Goal: Transaction & Acquisition: Download file/media

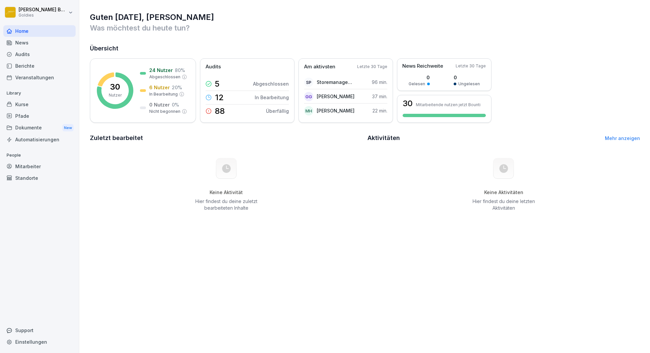
click at [28, 64] on div "Berichte" at bounding box center [39, 66] width 72 height 12
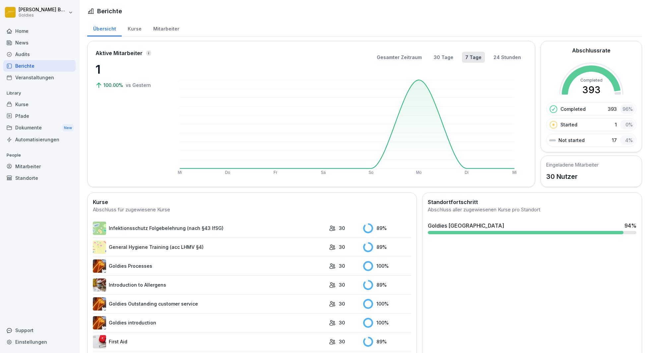
click at [26, 53] on div "Audits" at bounding box center [39, 54] width 72 height 12
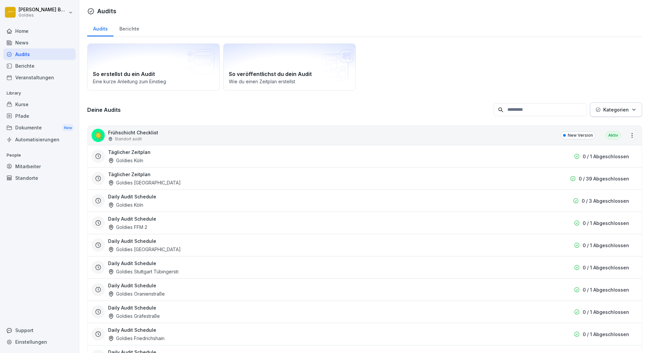
click at [639, 109] on button "Kategorien" at bounding box center [616, 109] width 52 height 14
click at [131, 29] on div "Berichte" at bounding box center [128, 28] width 31 height 17
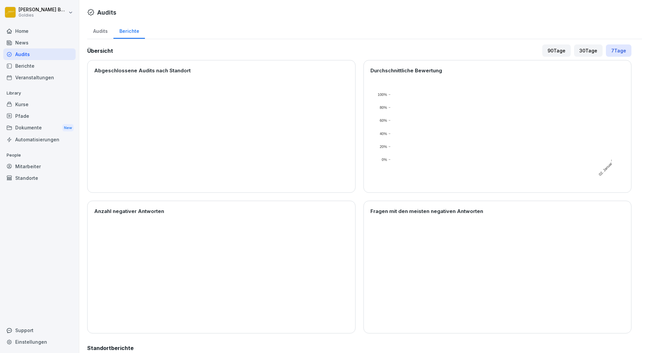
click at [100, 31] on div "Audits" at bounding box center [100, 30] width 26 height 17
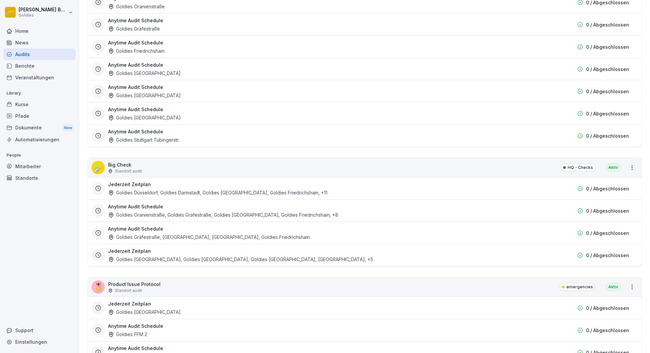
scroll to position [796, 0]
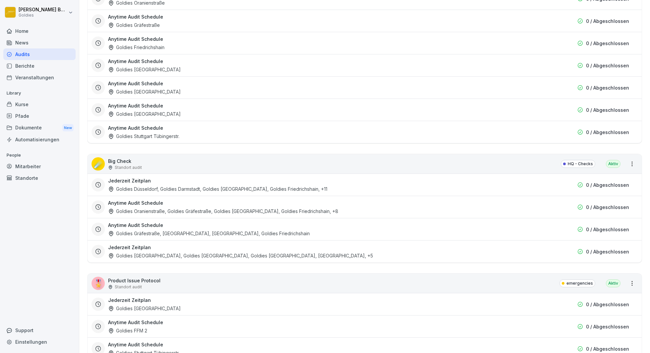
click at [163, 245] on div "Jederzeit Zeitplan Goldies [GEOGRAPHIC_DATA], Goldies [GEOGRAPHIC_DATA], Goldie…" at bounding box center [327, 251] width 438 height 15
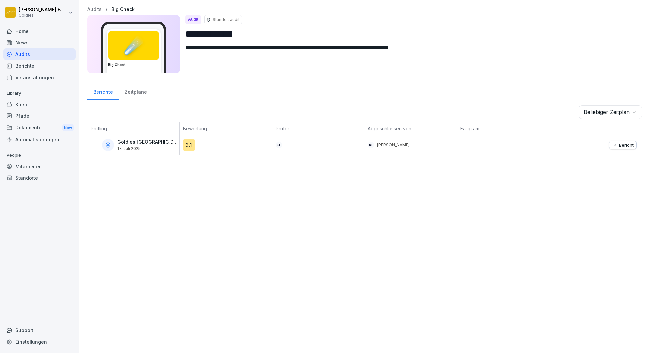
click at [623, 142] on p "Bericht" at bounding box center [626, 144] width 15 height 5
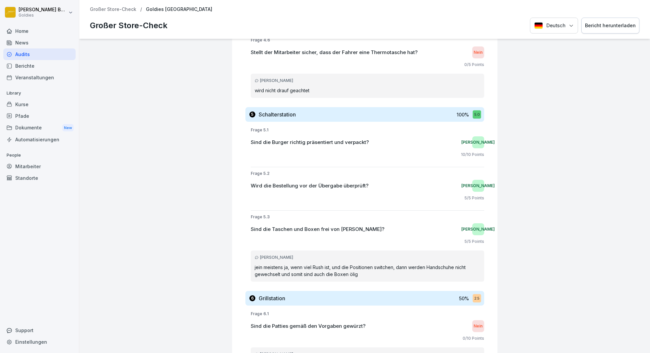
scroll to position [3269, 0]
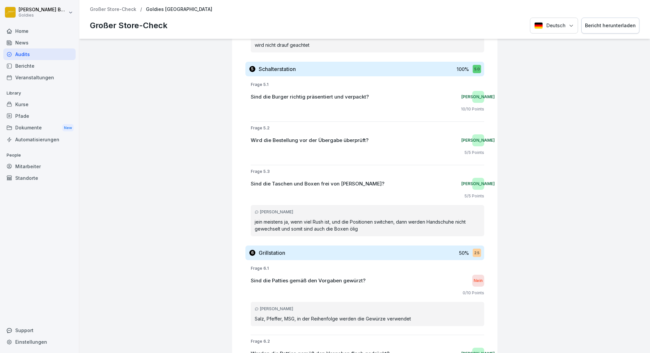
click at [577, 189] on div "Goldies Potsdamer Platz Großer Store-Check 3.1 Bewertung: 61 % Bewertet von: [P…" at bounding box center [364, 196] width 570 height 314
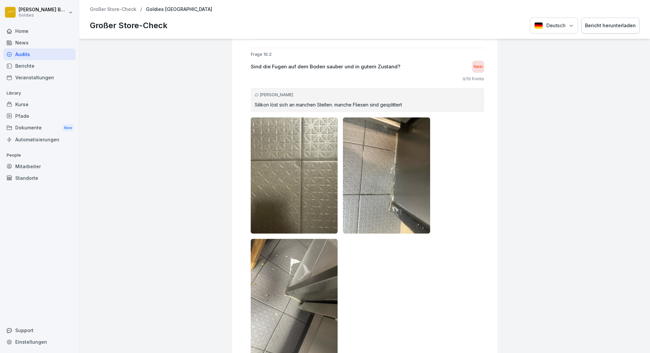
scroll to position [5500, 0]
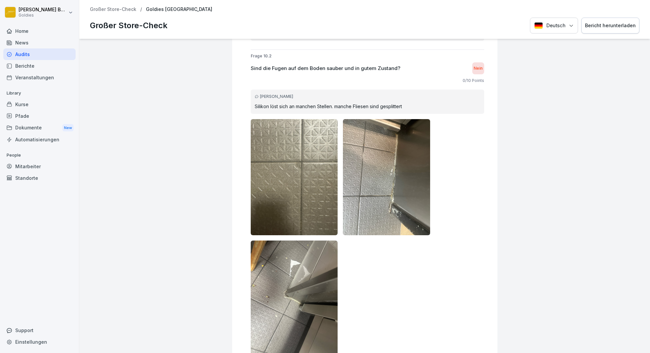
click at [618, 25] on div "Bericht herunterladen" at bounding box center [610, 25] width 51 height 7
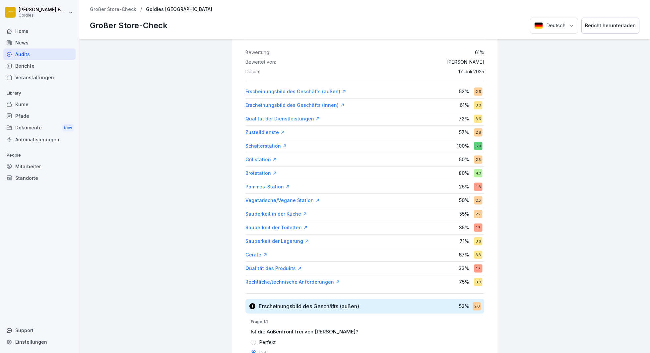
scroll to position [42, 0]
click at [604, 23] on div "Bericht herunterladen" at bounding box center [610, 25] width 51 height 7
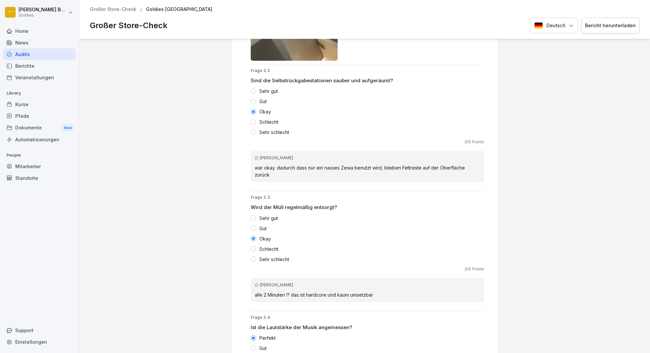
scroll to position [1533, 0]
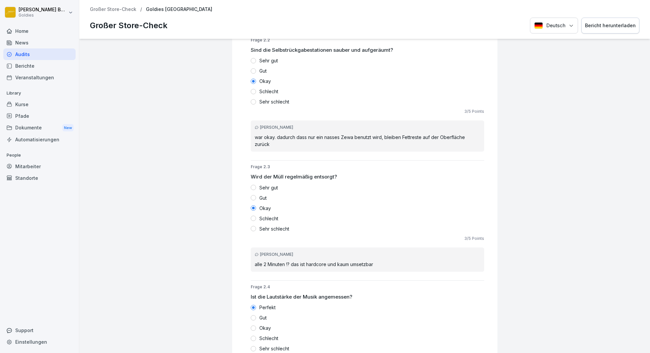
click at [338, 134] on p "war okay. dadurch dass nur ein nasses Zewa benutzt wird, bleiben Fettreste auf …" at bounding box center [367, 141] width 225 height 14
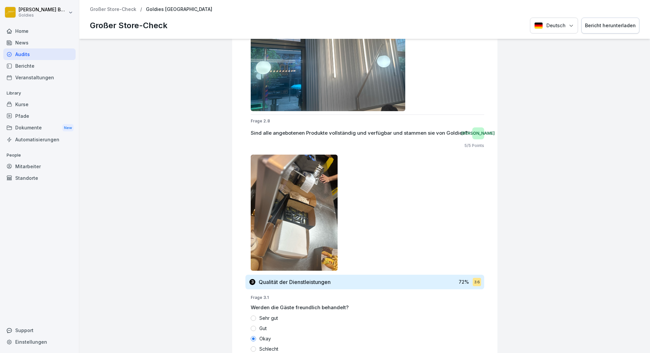
scroll to position [2396, 0]
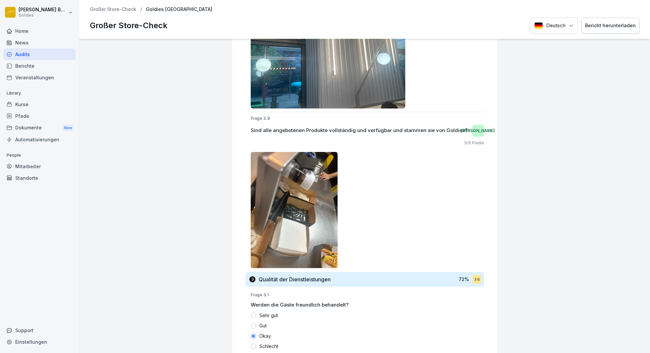
click at [379, 127] on p "Sind alle angebotenen Produkte vollständig und verfügbar und stammen sie von Go…" at bounding box center [359, 131] width 217 height 8
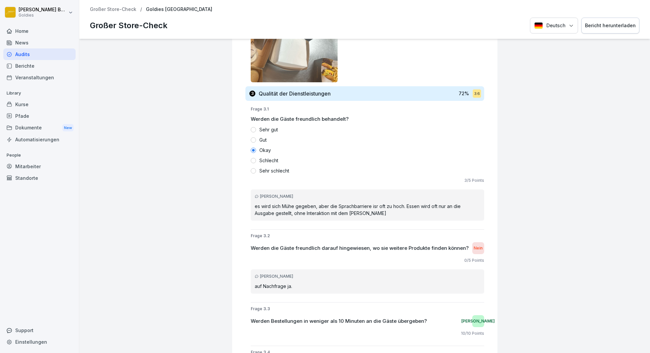
scroll to position [2583, 0]
click at [307, 244] on p "Werden die Gäste freundlich darauf hingewiesen, wo sie weitere Produkte finden …" at bounding box center [360, 247] width 218 height 8
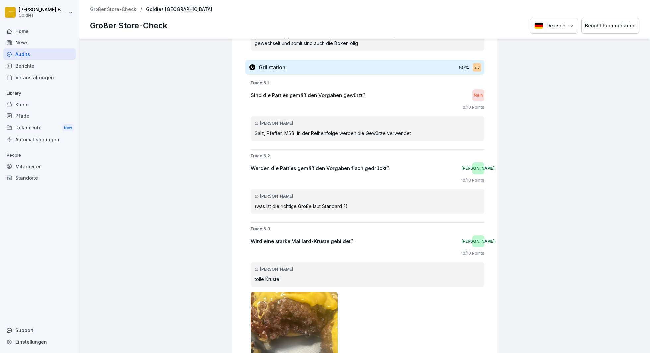
scroll to position [3477, 0]
